Goal: Task Accomplishment & Management: Complete application form

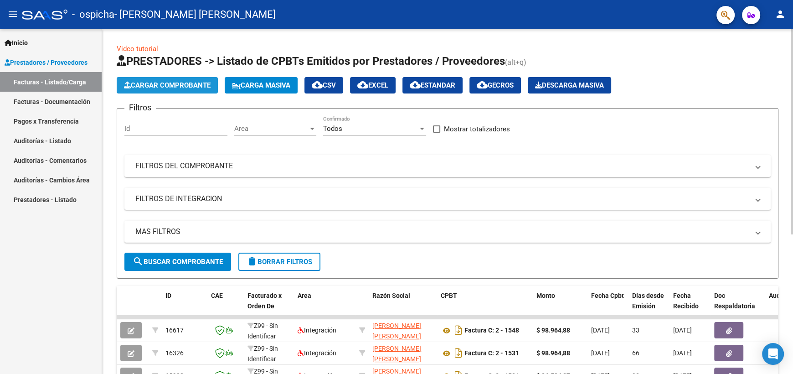
click at [208, 85] on span "Cargar Comprobante" at bounding box center [167, 85] width 87 height 8
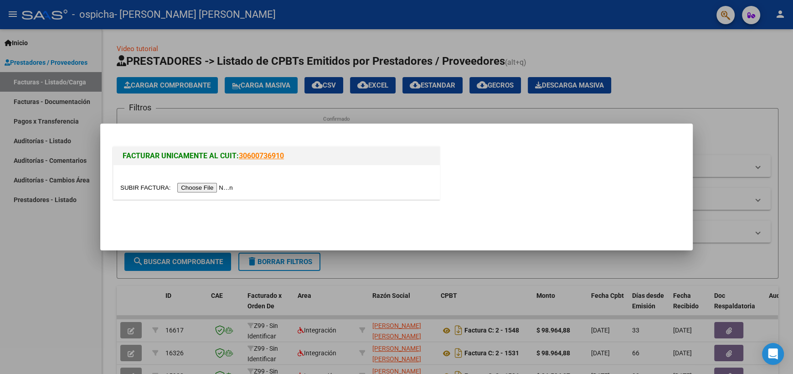
click at [228, 186] on input "file" at bounding box center [177, 188] width 115 height 10
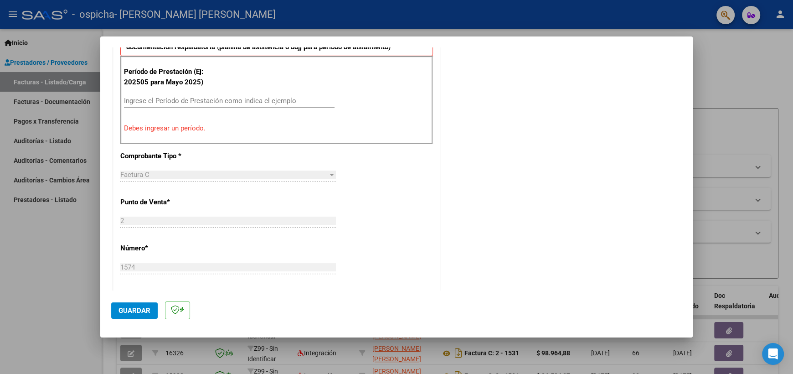
scroll to position [136, 0]
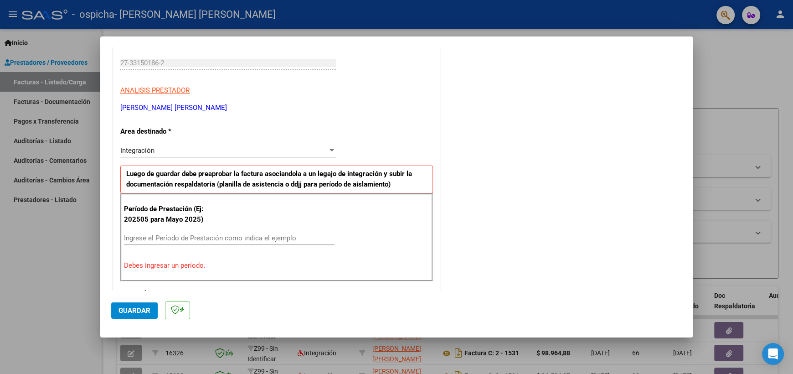
click at [163, 238] on input "Ingrese el Período de Prestación como indica el ejemplo" at bounding box center [229, 238] width 211 height 8
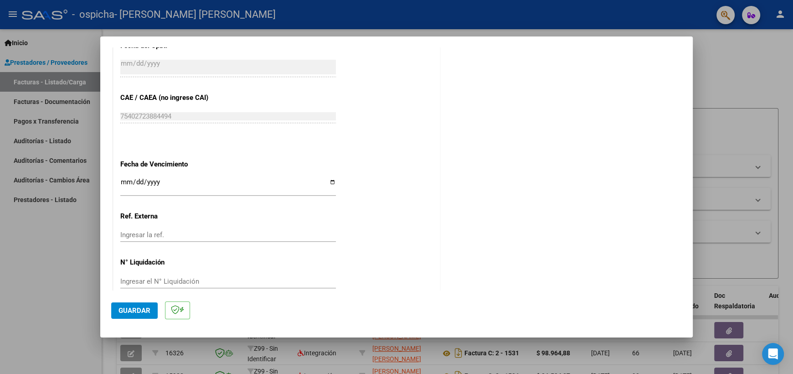
scroll to position [547, 0]
type input "202509"
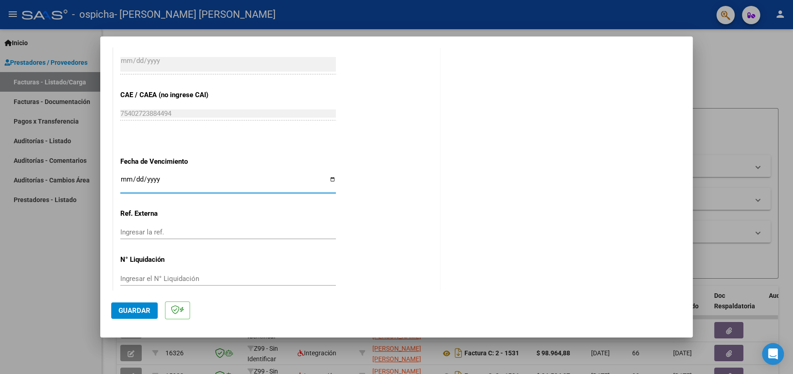
click at [193, 185] on input "Ingresar la fecha" at bounding box center [228, 183] width 216 height 15
click at [329, 179] on input "Ingresar la fecha" at bounding box center [228, 183] width 216 height 15
type input "[DATE]"
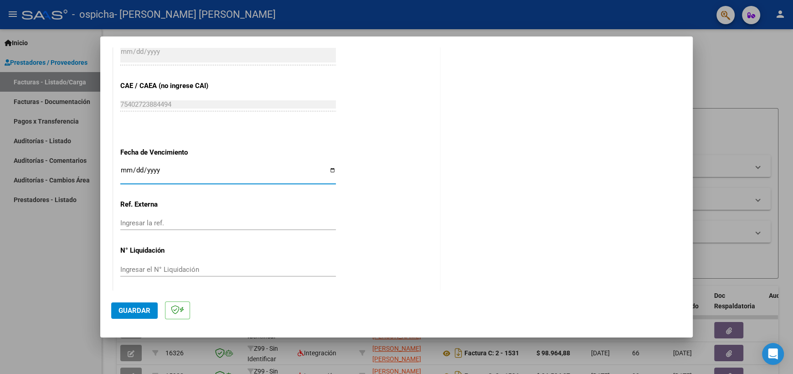
scroll to position [559, 0]
click at [149, 308] on span "Guardar" at bounding box center [135, 310] width 32 height 8
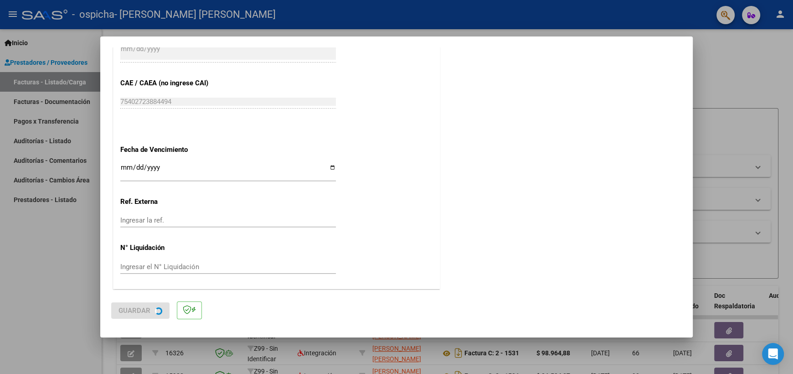
scroll to position [0, 0]
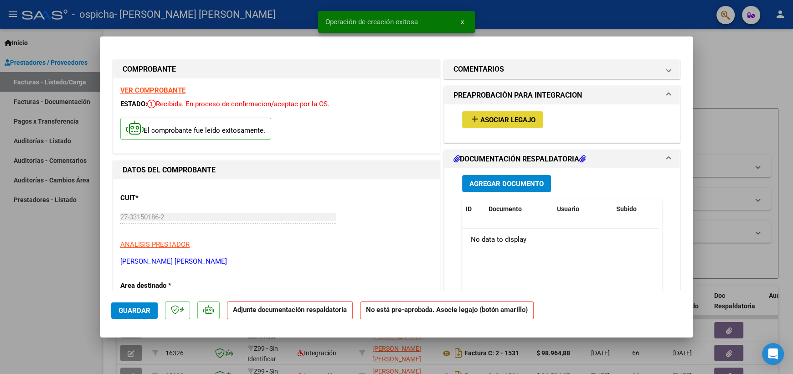
click at [506, 123] on span "Asociar Legajo" at bounding box center [508, 120] width 55 height 8
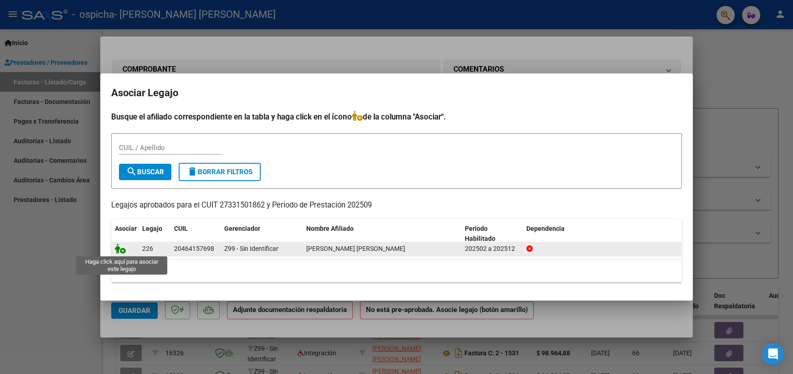
click at [120, 248] on icon at bounding box center [120, 248] width 11 height 10
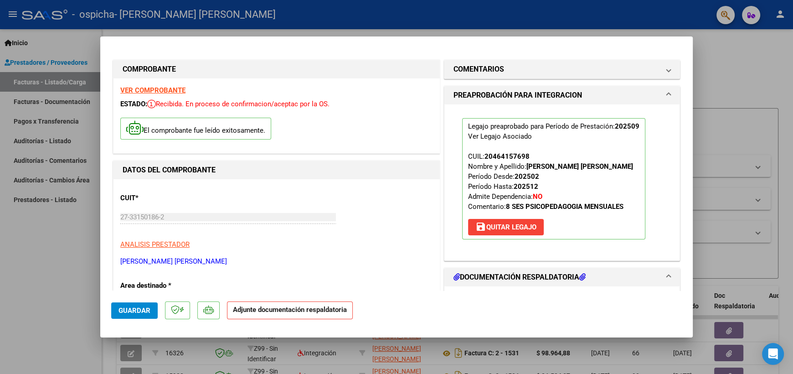
scroll to position [136, 0]
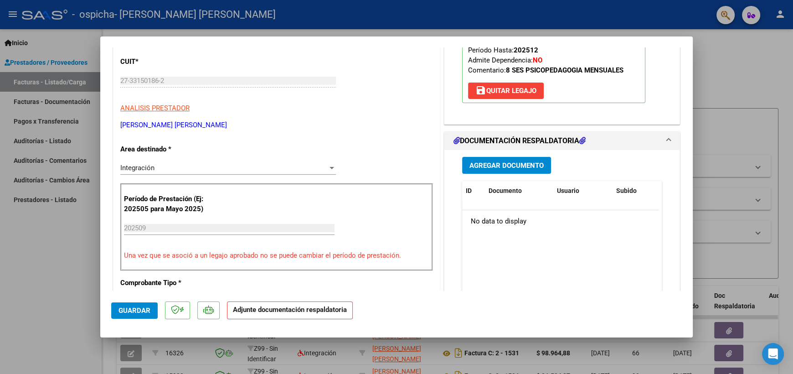
click at [524, 164] on span "Agregar Documento" at bounding box center [507, 165] width 74 height 8
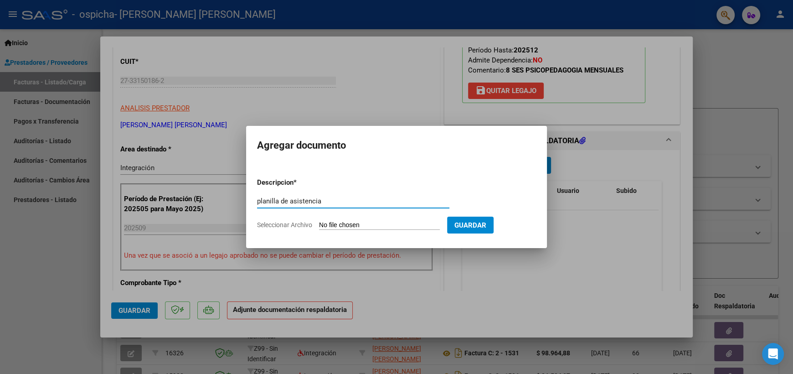
type input "planilla de asistencia"
click at [415, 221] on input "Seleccionar Archivo" at bounding box center [379, 225] width 121 height 9
type input "C:\fakepath\planilla [PERSON_NAME].pdf"
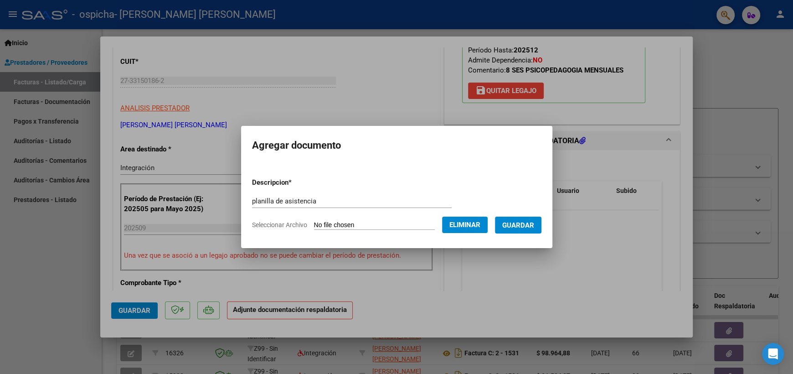
click at [528, 228] on span "Guardar" at bounding box center [518, 225] width 32 height 8
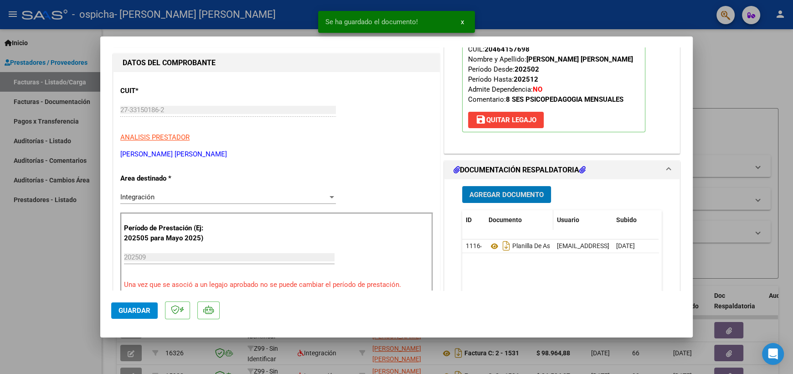
scroll to position [0, 0]
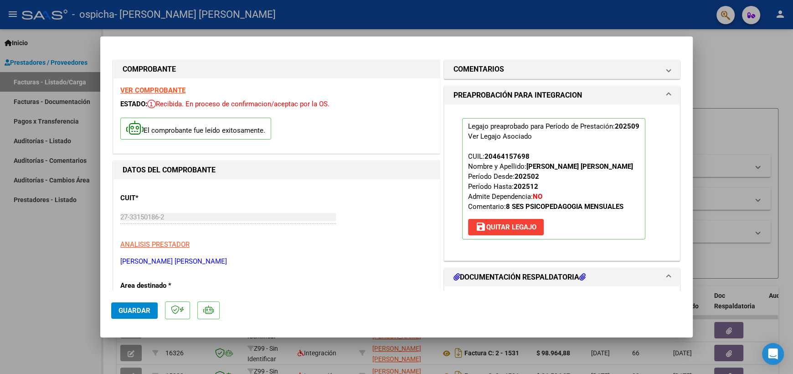
click at [144, 311] on span "Guardar" at bounding box center [135, 310] width 32 height 8
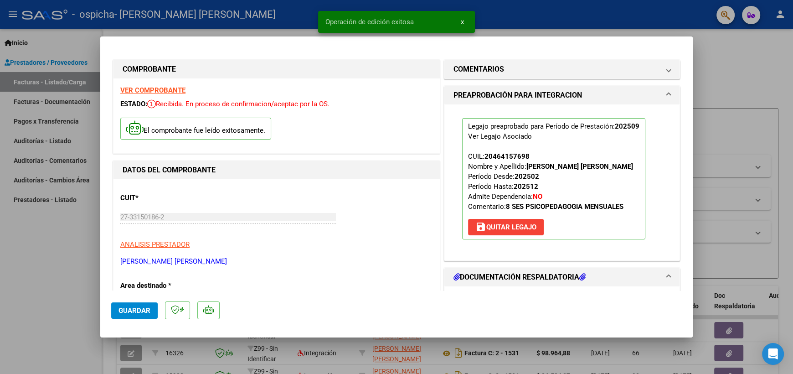
click at [724, 62] on div at bounding box center [396, 187] width 793 height 374
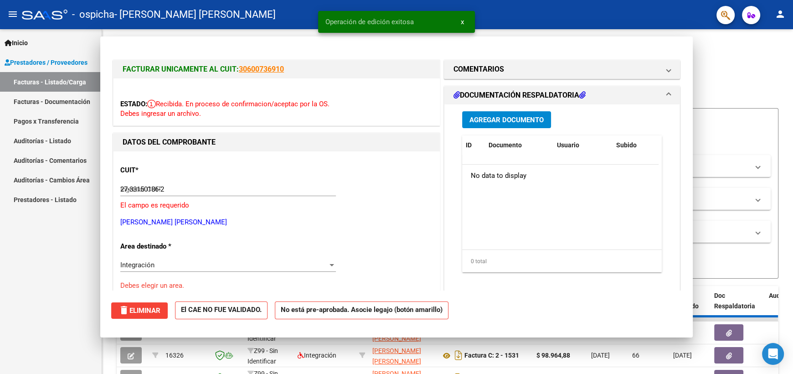
type input "$ 0,00"
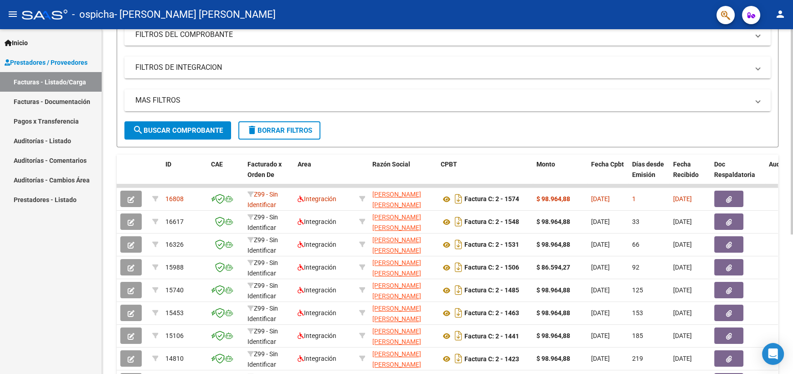
scroll to position [136, 0]
